Goal: Obtain resource: Download file/media

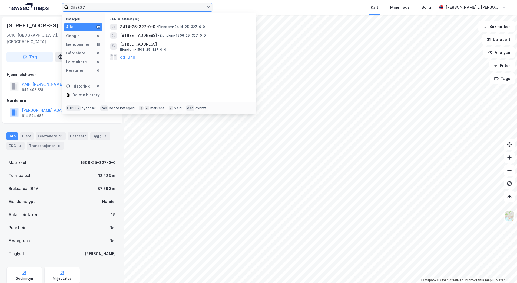
drag, startPoint x: 90, startPoint y: 9, endPoint x: 65, endPoint y: 8, distance: 25.2
click at [65, 8] on label "25/327" at bounding box center [138, 7] width 152 height 9
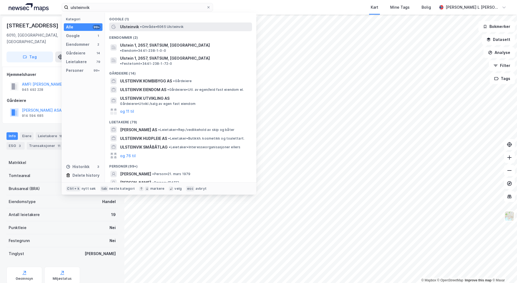
click at [140, 26] on span "•" at bounding box center [141, 27] width 2 height 4
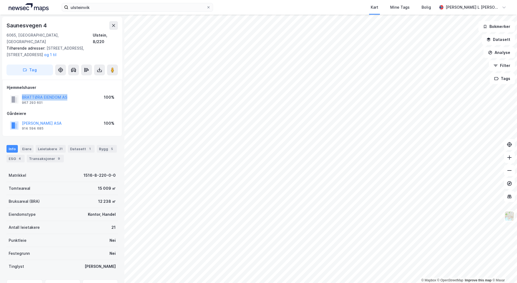
drag, startPoint x: 68, startPoint y: 91, endPoint x: 21, endPoint y: 88, distance: 46.9
click at [21, 93] on div "BRATTØRA EIENDOM AS 967 293 601 100%" at bounding box center [62, 99] width 111 height 13
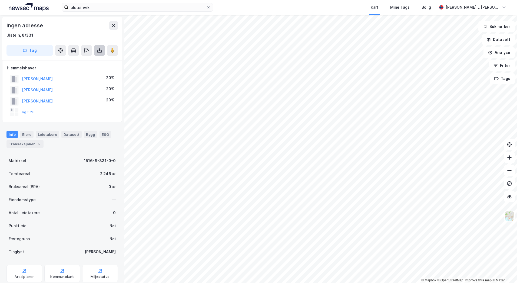
click at [100, 51] on icon at bounding box center [99, 50] width 5 height 5
click at [80, 62] on div "Last ned grunnbok" at bounding box center [72, 61] width 31 height 4
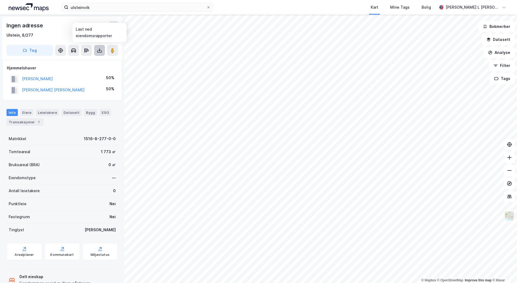
click at [99, 48] on icon at bounding box center [99, 50] width 5 height 5
click at [77, 61] on div "Last ned grunnbok" at bounding box center [72, 61] width 31 height 4
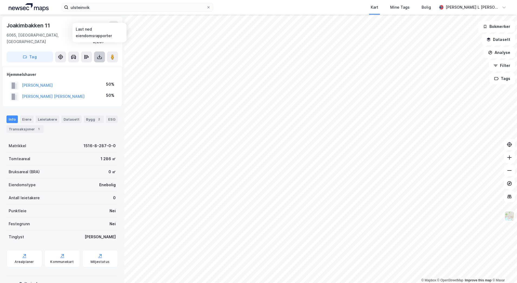
click at [100, 54] on icon at bounding box center [99, 56] width 5 height 5
click at [77, 65] on div "Last ned grunnbok" at bounding box center [72, 67] width 31 height 4
click at [100, 54] on icon at bounding box center [99, 56] width 5 height 5
click at [97, 54] on icon at bounding box center [99, 56] width 5 height 5
click at [78, 74] on div "Last ned matrikkelrapport" at bounding box center [79, 76] width 45 height 4
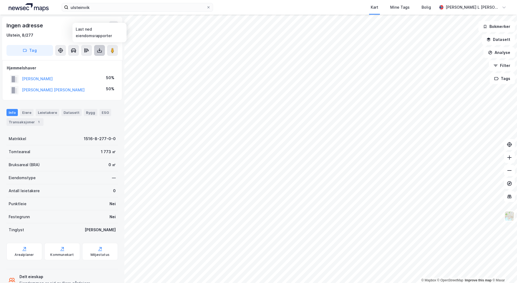
click at [102, 51] on icon at bounding box center [99, 50] width 5 height 5
click at [89, 70] on div "Last ned matrikkelrapport" at bounding box center [79, 70] width 45 height 4
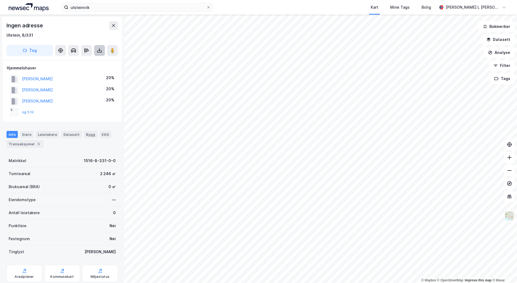
click at [99, 52] on icon at bounding box center [99, 50] width 5 height 5
click at [77, 68] on div "Last ned matrikkelrapport" at bounding box center [79, 70] width 45 height 4
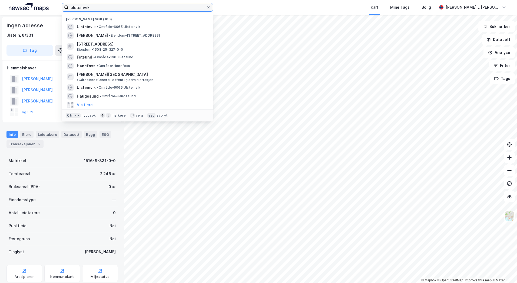
drag, startPoint x: 97, startPoint y: 7, endPoint x: 67, endPoint y: 6, distance: 29.5
click at [67, 6] on label "ulsteinvik" at bounding box center [138, 7] width 152 height 9
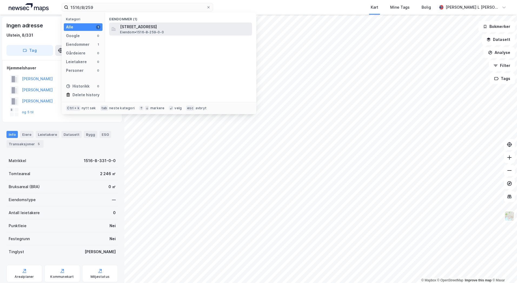
click at [139, 28] on span "[STREET_ADDRESS]" at bounding box center [185, 27] width 130 height 6
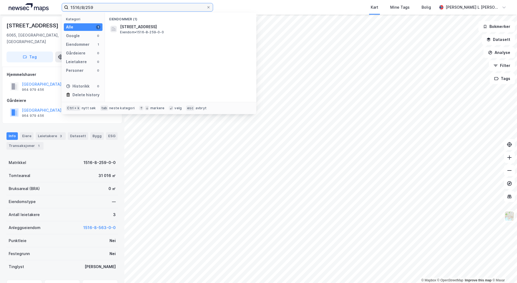
drag, startPoint x: 96, startPoint y: 7, endPoint x: 86, endPoint y: 8, distance: 9.8
click at [86, 8] on input "1516/8/259" at bounding box center [137, 7] width 138 height 8
type input "1516/8/"
